Goal: Understand process/instructions

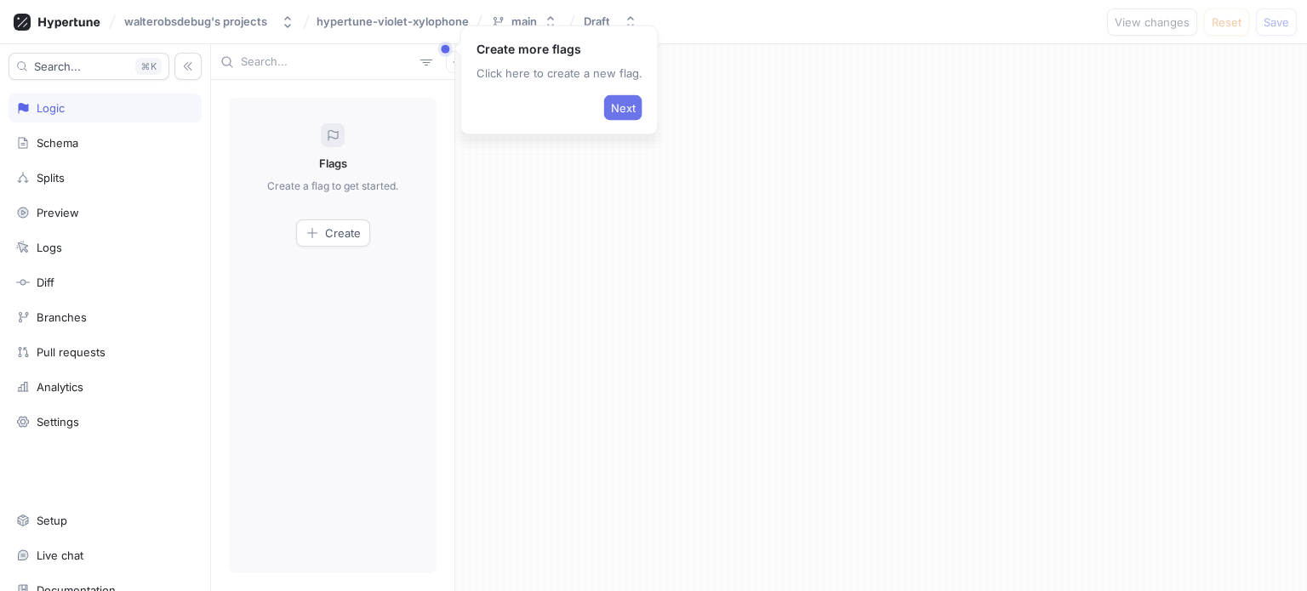
click at [611, 106] on span "Next" at bounding box center [623, 108] width 25 height 10
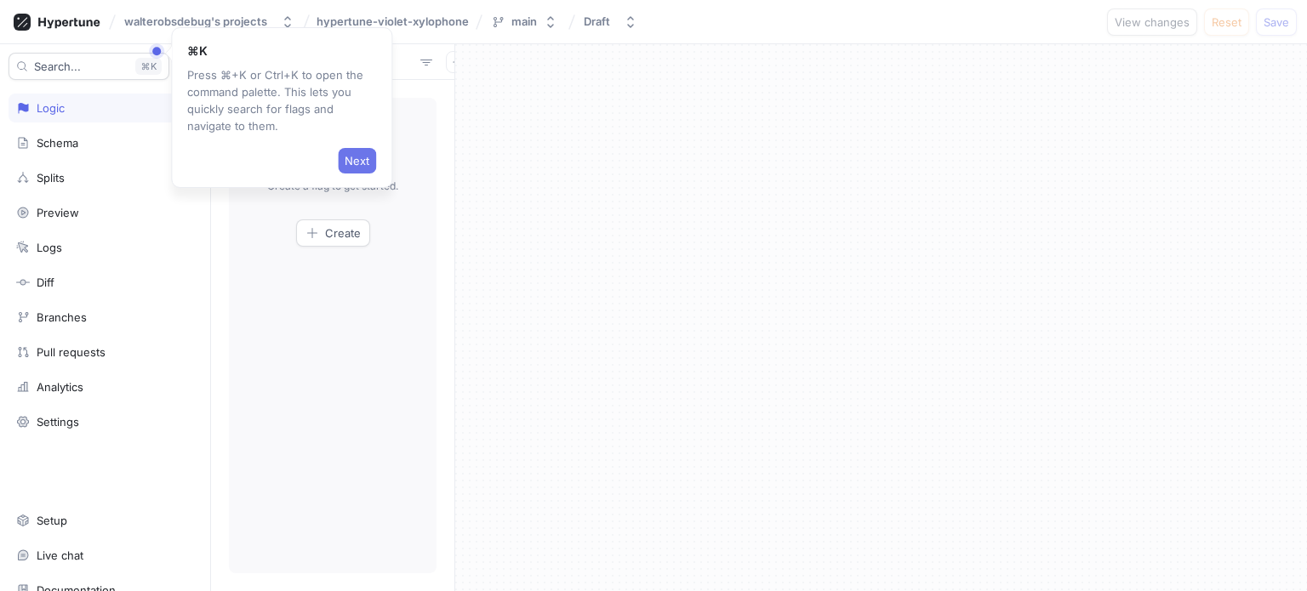
click at [353, 157] on span "Next" at bounding box center [357, 161] width 25 height 10
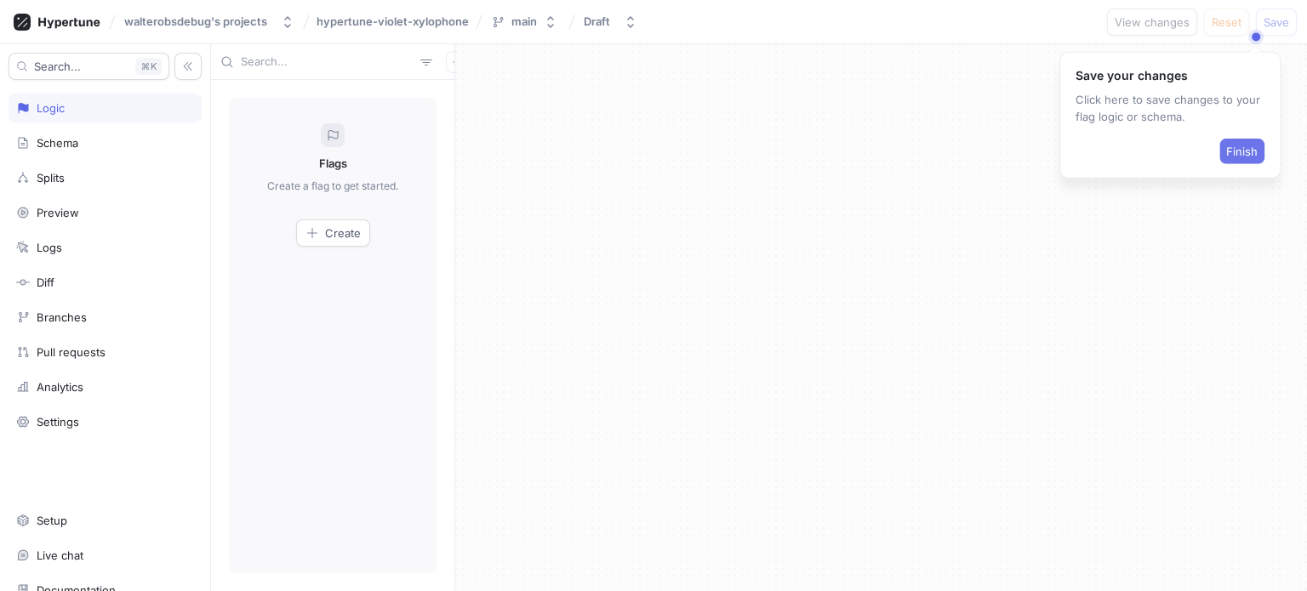
click at [1242, 149] on span "Finish" at bounding box center [1241, 151] width 31 height 10
click at [518, 13] on button "main" at bounding box center [524, 22] width 80 height 28
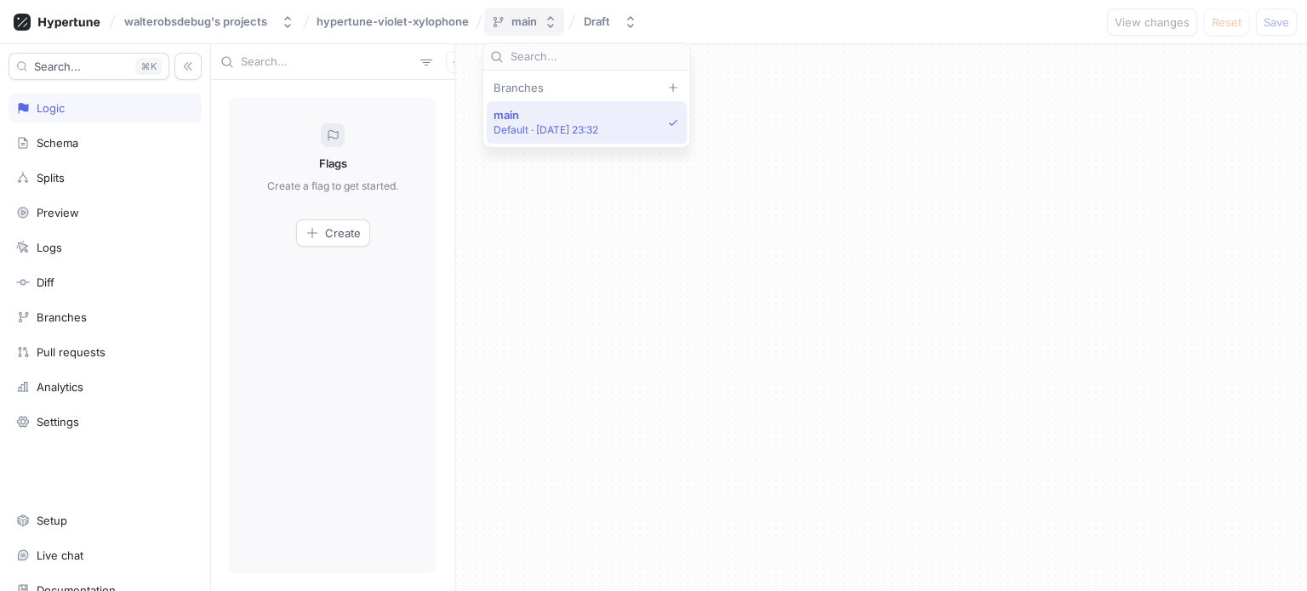
click at [518, 13] on button "main" at bounding box center [524, 22] width 80 height 28
click at [624, 26] on icon "button" at bounding box center [631, 22] width 14 height 14
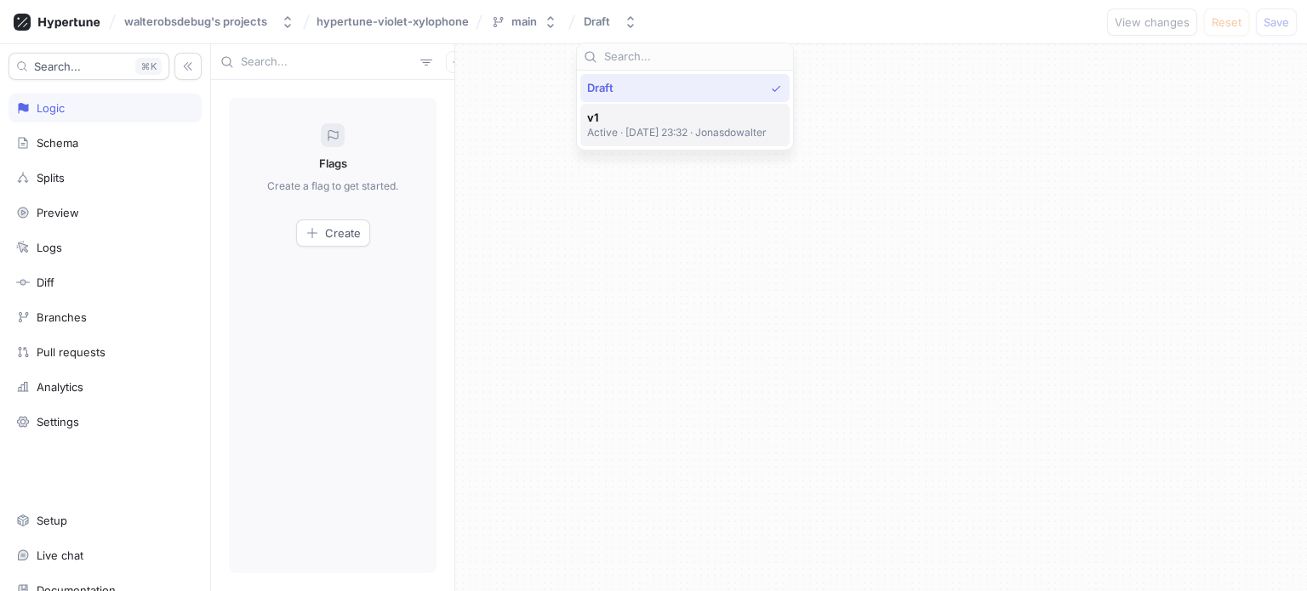
click at [623, 128] on p "Active ‧ [DATE] 23:32 ‧ Jonasdowalter" at bounding box center [677, 132] width 180 height 14
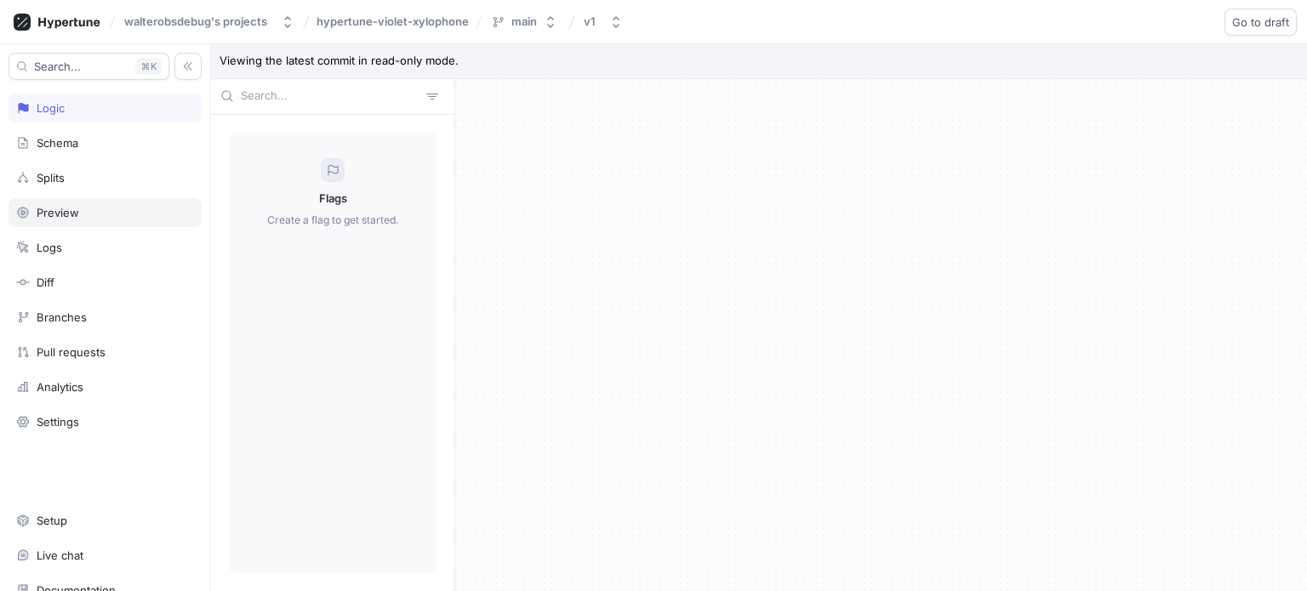
click at [53, 208] on div "Preview" at bounding box center [58, 213] width 43 height 14
